Goal: Transaction & Acquisition: Obtain resource

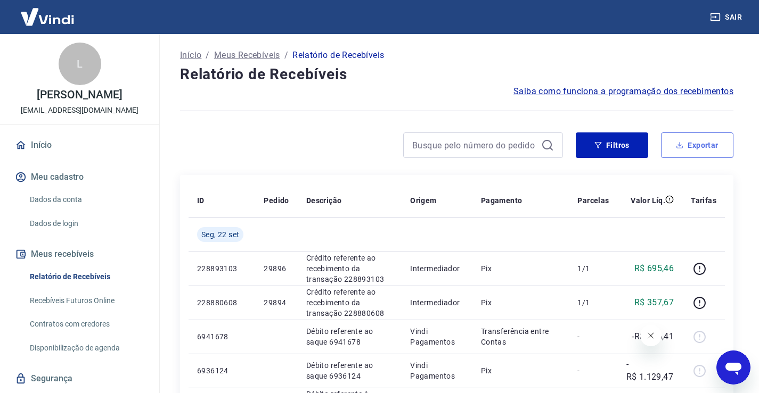
click at [693, 149] on button "Exportar" at bounding box center [697, 146] width 72 height 26
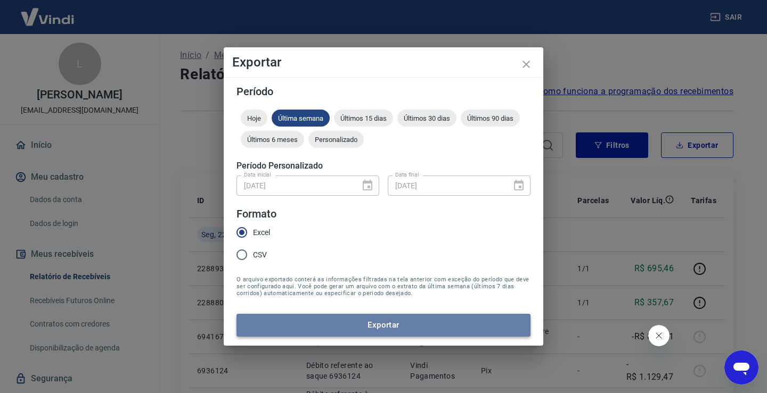
click at [411, 319] on button "Exportar" at bounding box center [383, 325] width 294 height 22
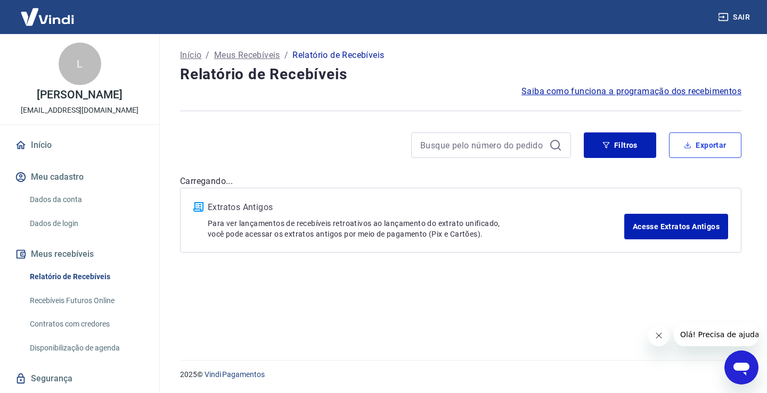
click at [701, 146] on button "Exportar" at bounding box center [705, 146] width 72 height 26
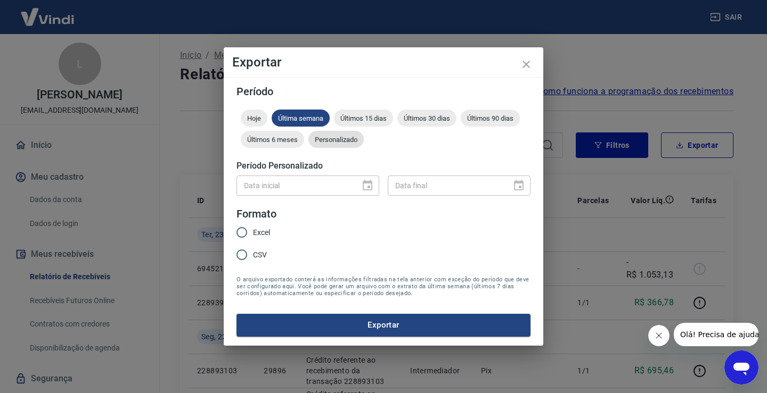
click at [335, 141] on span "Personalizado" at bounding box center [335, 140] width 55 height 8
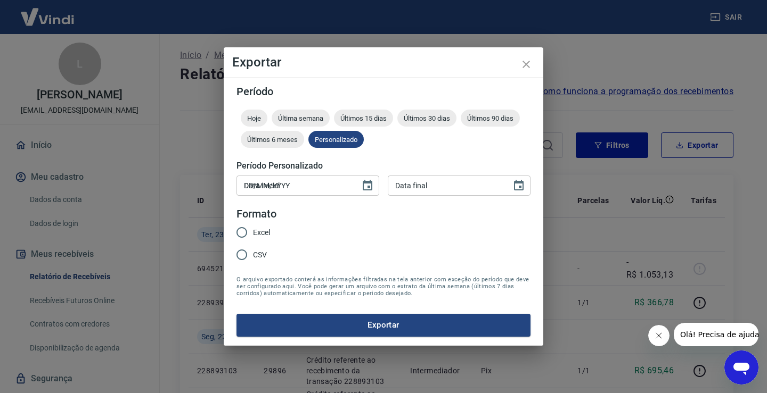
click at [273, 188] on input "DD/MM/YYYY" at bounding box center [294, 186] width 116 height 20
type input "[DATE]"
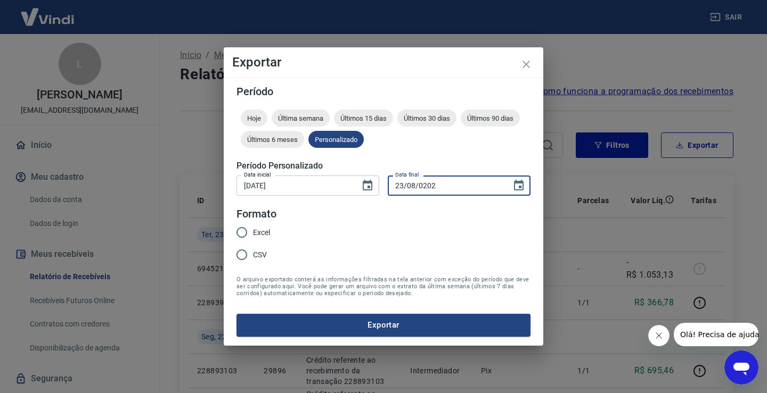
type input "23/08/0202"
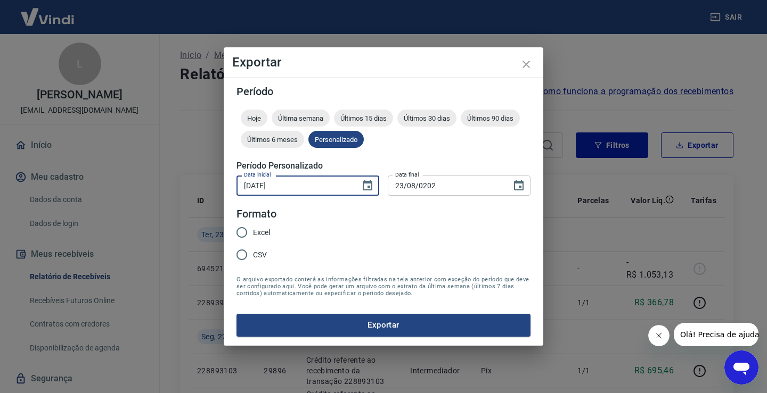
click at [248, 188] on input "[DATE]" at bounding box center [294, 186] width 116 height 20
type input "19/09/2025"
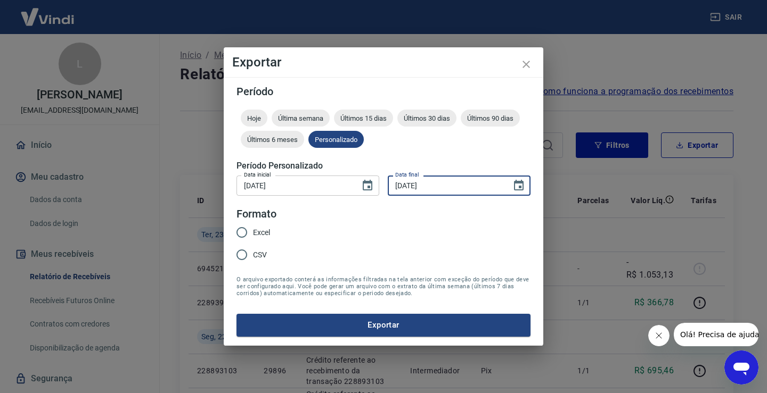
type input "[DATE]"
click at [260, 230] on span "Excel" at bounding box center [261, 232] width 17 height 11
click at [253, 230] on input "Excel" at bounding box center [241, 232] width 22 height 22
radio input "true"
click at [369, 319] on button "Exportar" at bounding box center [383, 325] width 294 height 22
